Goal: Communication & Community: Answer question/provide support

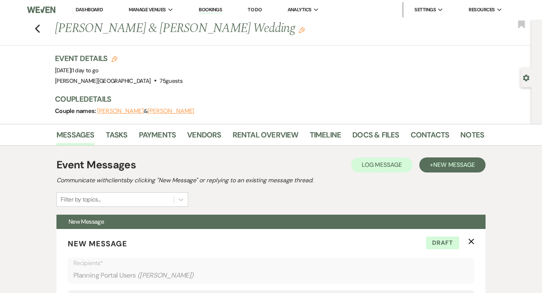
select select "1868"
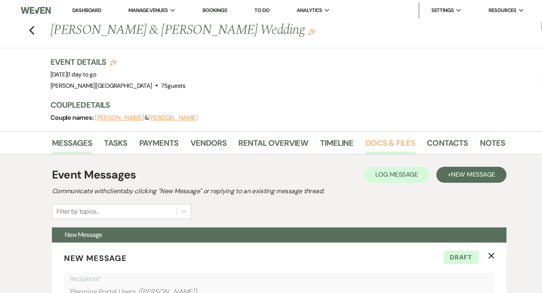
click at [357, 135] on link "Docs & Files" at bounding box center [375, 137] width 47 height 17
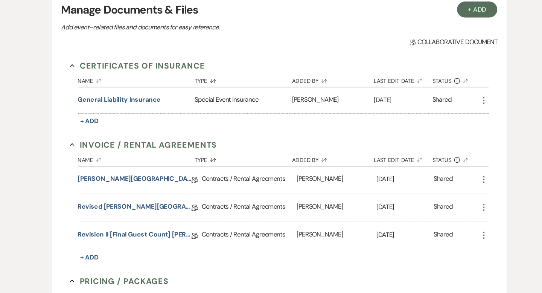
scroll to position [184, 0]
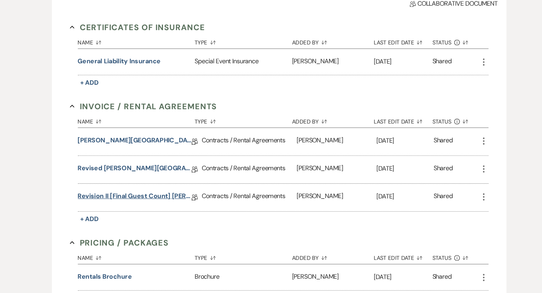
click at [158, 199] on link "Revision II [Final Guest Count] [PERSON_NAME][GEOGRAPHIC_DATA] Contract" at bounding box center [134, 203] width 107 height 12
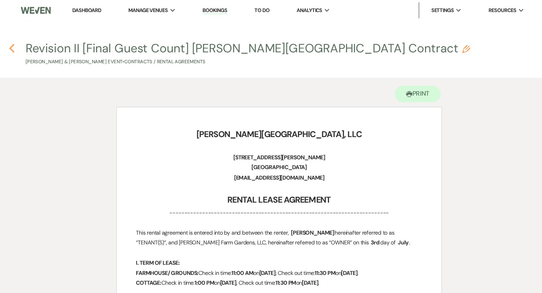
click at [20, 44] on icon "Previous" at bounding box center [19, 45] width 6 height 9
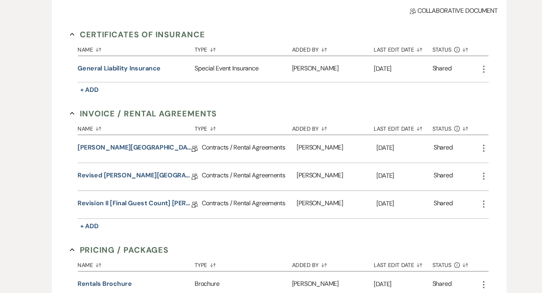
scroll to position [185, 0]
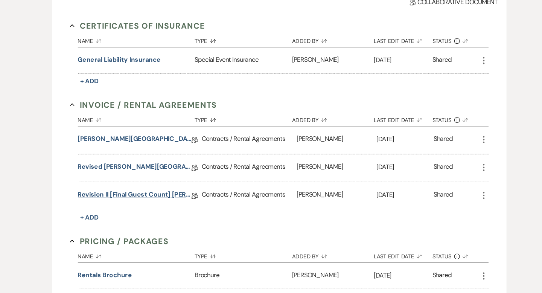
click at [153, 197] on link "Revision II [Final Guest Count] [PERSON_NAME][GEOGRAPHIC_DATA] Contract" at bounding box center [134, 201] width 107 height 12
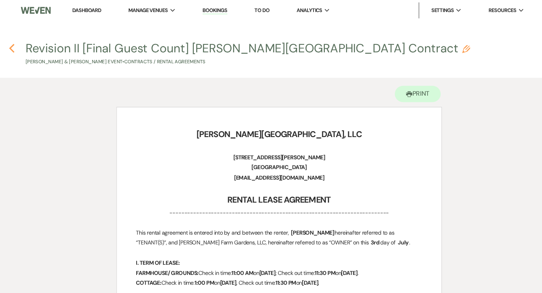
click at [19, 46] on icon "Previous" at bounding box center [19, 45] width 6 height 9
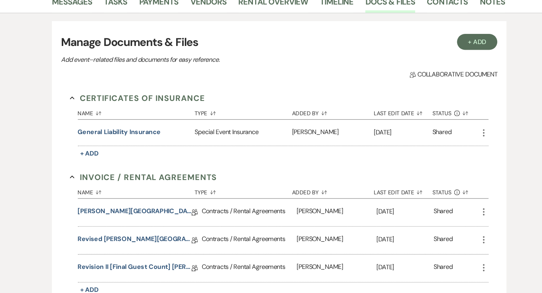
scroll to position [62, 0]
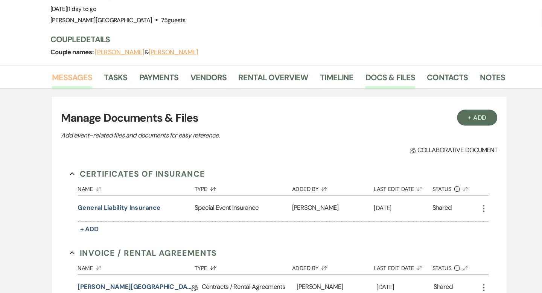
click at [88, 73] on link "Messages" at bounding box center [75, 75] width 38 height 17
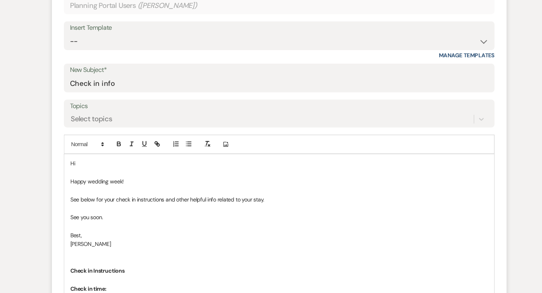
scroll to position [274, 0]
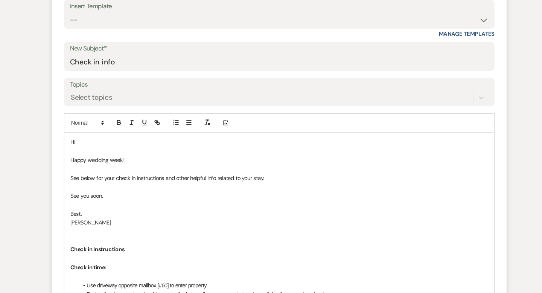
click at [117, 152] on p "Hi" at bounding box center [271, 150] width 394 height 8
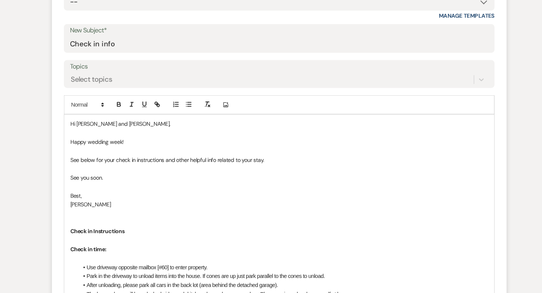
scroll to position [304, 0]
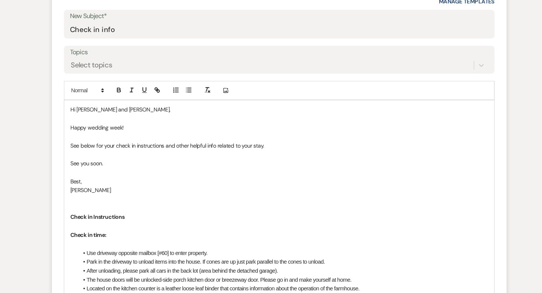
click at [124, 173] on p "See you soon." at bounding box center [271, 170] width 394 height 8
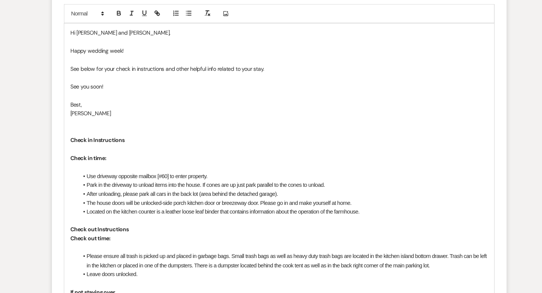
scroll to position [380, 0]
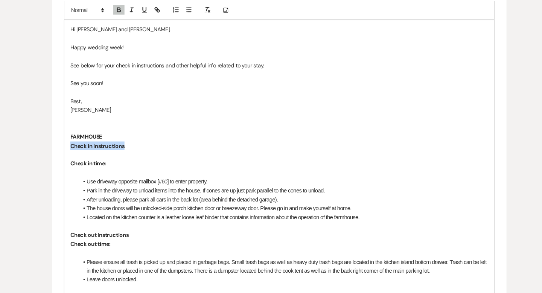
drag, startPoint x: 129, startPoint y: 151, endPoint x: 52, endPoint y: 151, distance: 77.1
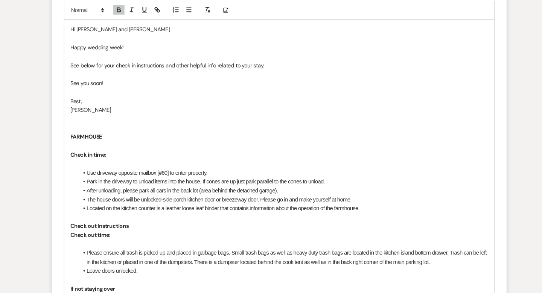
click at [74, 161] on strong "Check in time:" at bounding box center [91, 162] width 34 height 7
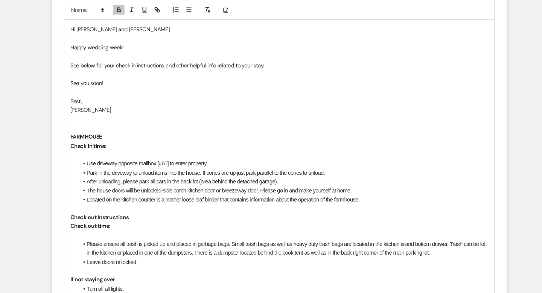
click at [123, 153] on p "Check in time:" at bounding box center [271, 154] width 394 height 8
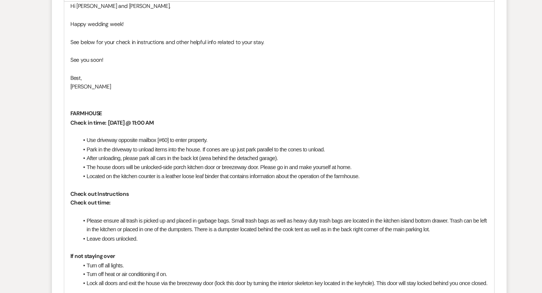
scroll to position [441, 0]
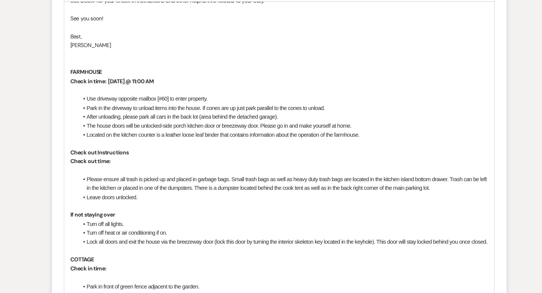
click at [124, 171] on p "Check out time:" at bounding box center [271, 168] width 394 height 8
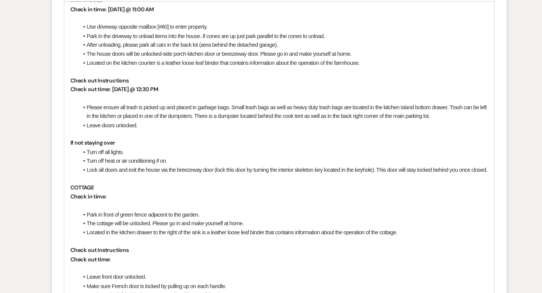
scroll to position [522, 0]
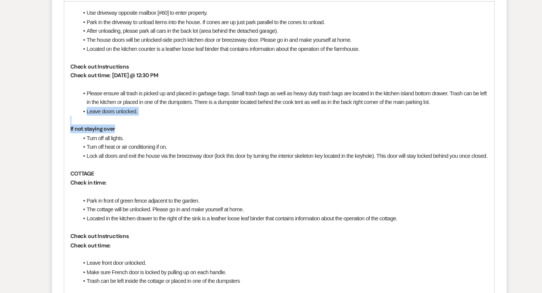
drag, startPoint x: 124, startPoint y: 138, endPoint x: 79, endPoint y: 123, distance: 47.9
click at [79, 123] on div "Hi [PERSON_NAME] and [PERSON_NAME], Happy wedding week! See below for your chec…" at bounding box center [270, 221] width 405 height 657
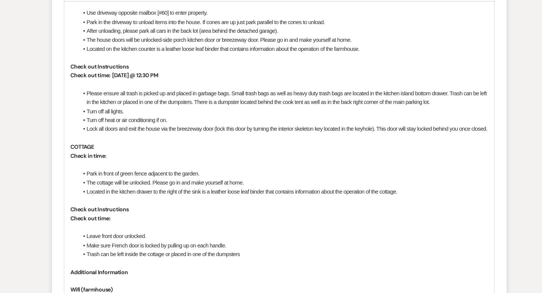
click at [119, 167] on p "Check in time:" at bounding box center [271, 163] width 394 height 8
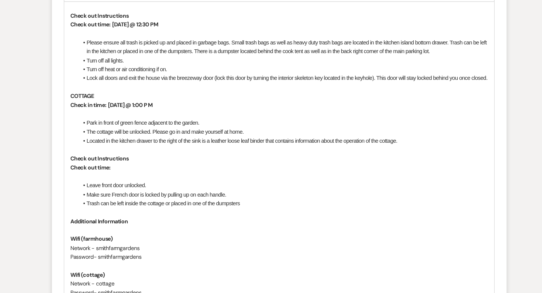
scroll to position [579, 0]
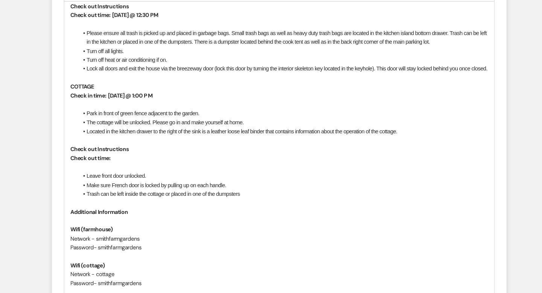
click at [123, 169] on p "Check out time:" at bounding box center [271, 165] width 394 height 8
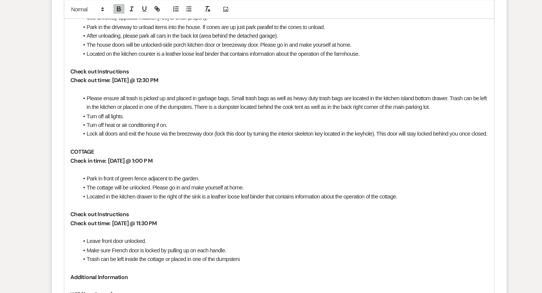
scroll to position [533, 0]
click at [147, 74] on strong "Check out time: [DATE] @ 12:30 PM" at bounding box center [115, 76] width 83 height 7
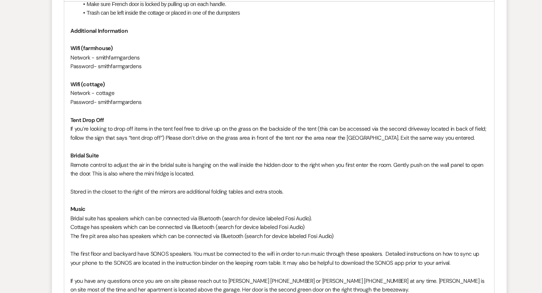
scroll to position [761, 0]
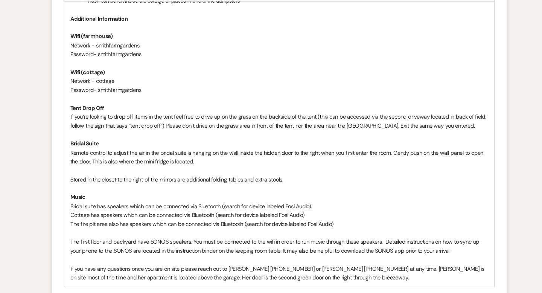
click at [99, 215] on p "Bridal suite has speakers which can be connected via Bluetooth (search for devi…" at bounding box center [271, 210] width 394 height 8
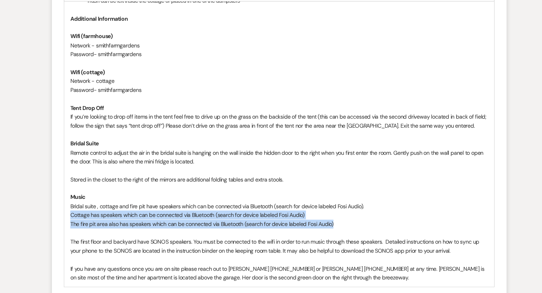
drag, startPoint x: 323, startPoint y: 235, endPoint x: 57, endPoint y: 225, distance: 266.1
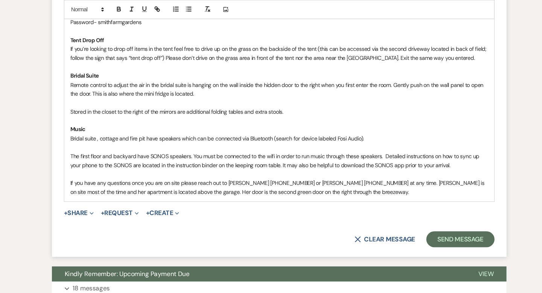
scroll to position [840, 0]
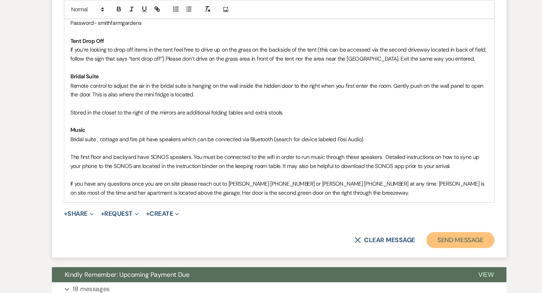
click at [432, 233] on button "Send Message" at bounding box center [442, 226] width 64 height 15
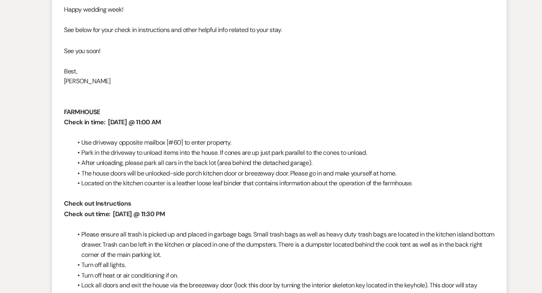
scroll to position [0, 0]
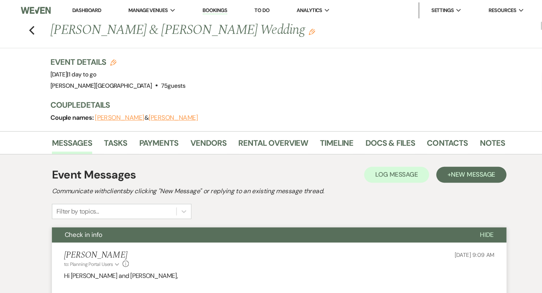
click at [88, 9] on link "Dashboard" at bounding box center [89, 9] width 27 height 6
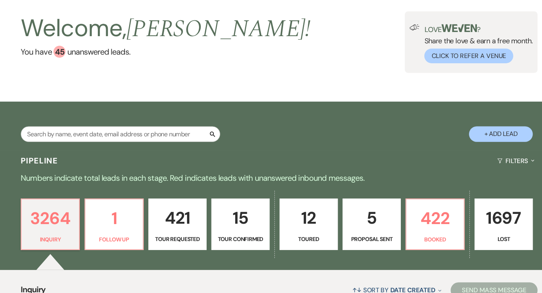
scroll to position [50, 0]
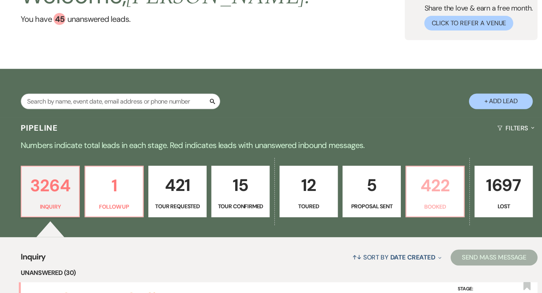
click at [409, 183] on p "422" at bounding box center [417, 191] width 45 height 25
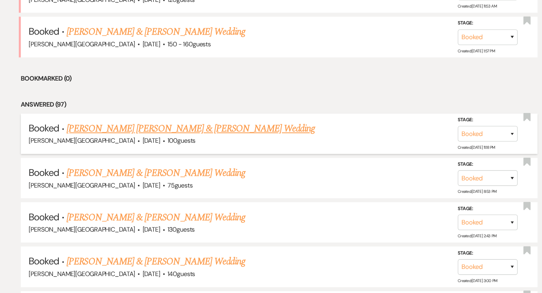
scroll to position [847, 0]
